Goal: Check status

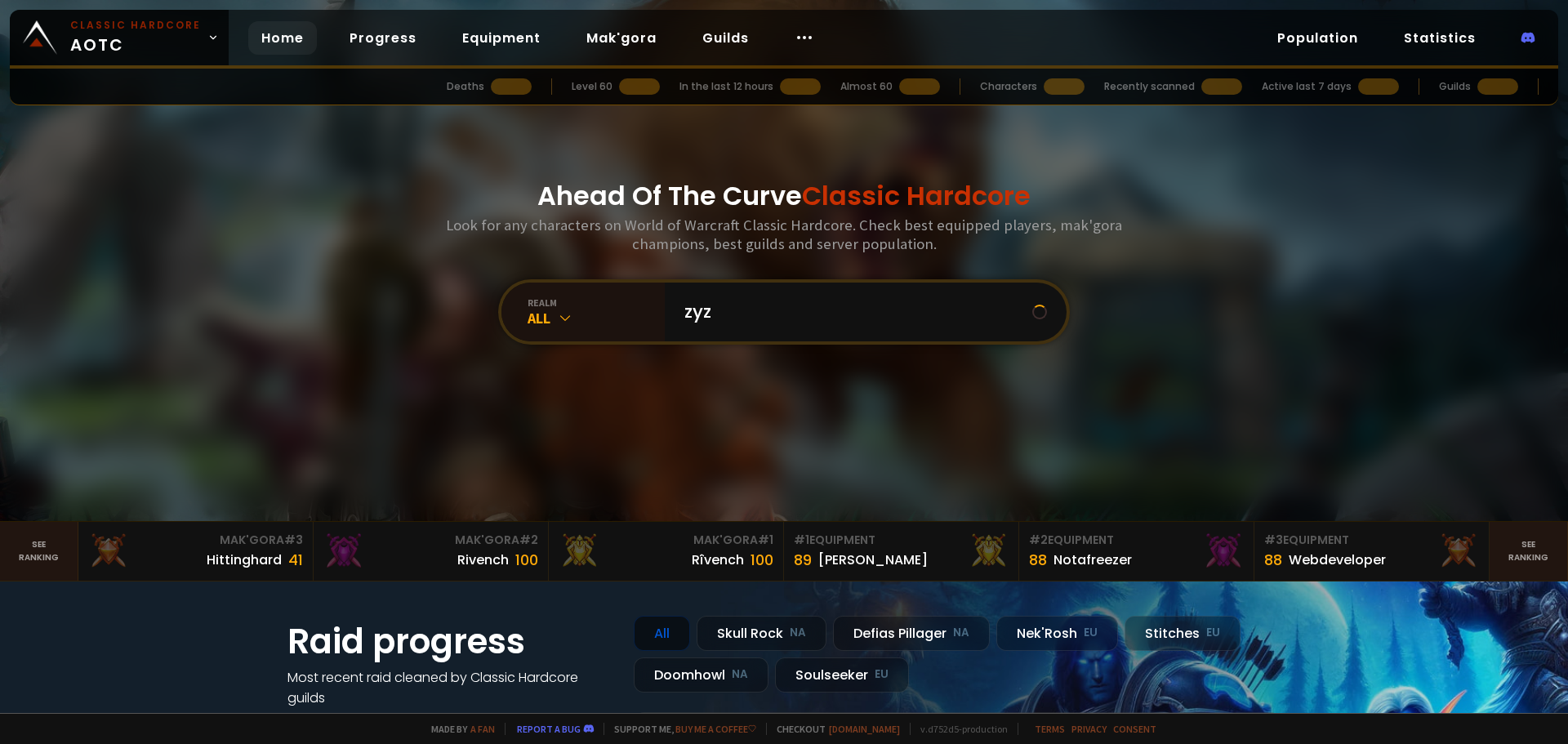
type input "zyzz"
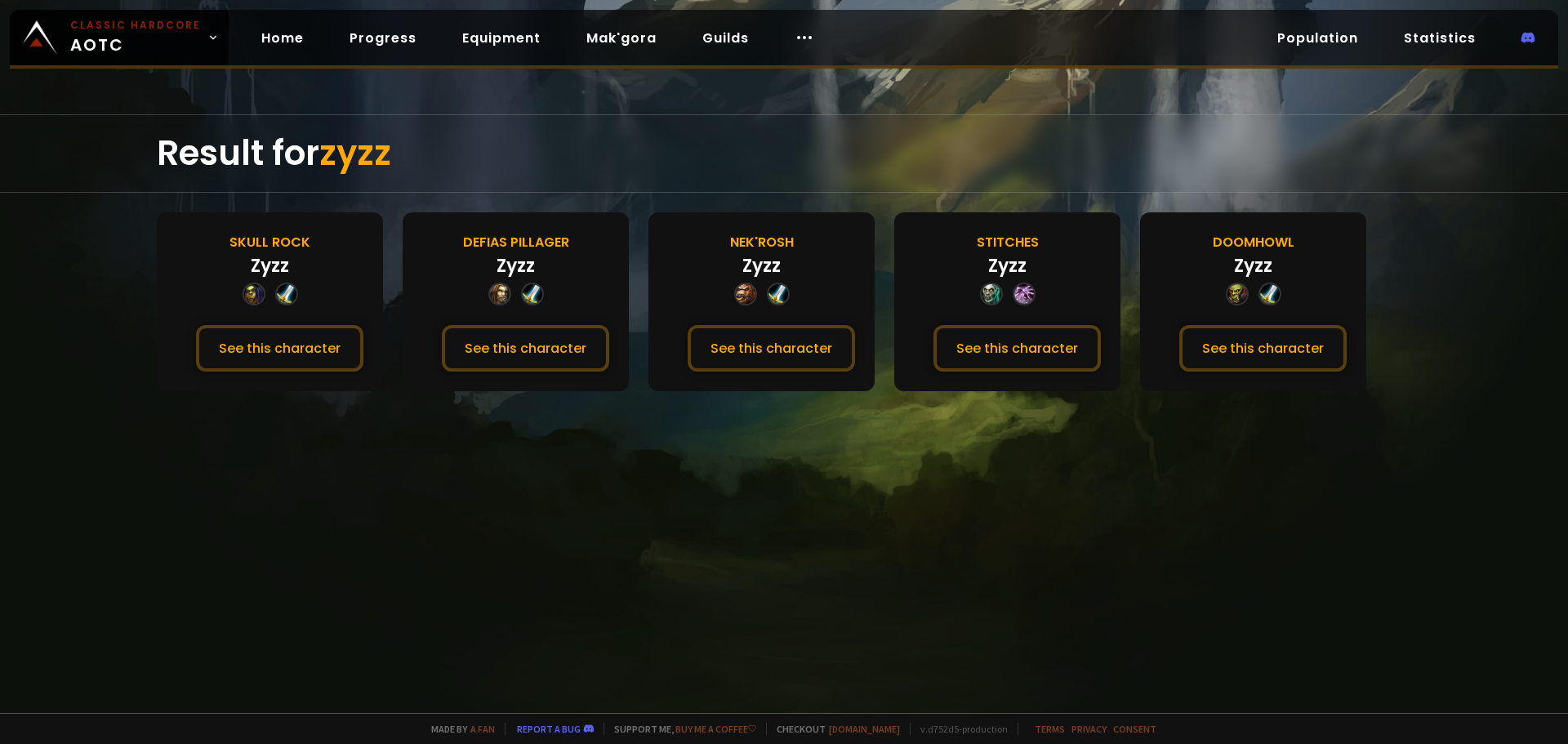
click at [1264, 288] on div at bounding box center [1270, 294] width 23 height 23
click at [1247, 309] on div "Doomhowl Zyzz See this character" at bounding box center [1252, 302] width 226 height 179
click at [1251, 345] on button "See this character" at bounding box center [1262, 348] width 167 height 46
